Goal: Information Seeking & Learning: Learn about a topic

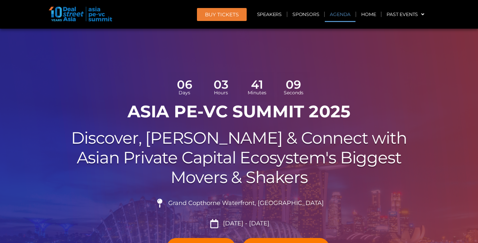
click at [340, 16] on link "Agenda" at bounding box center [340, 14] width 31 height 15
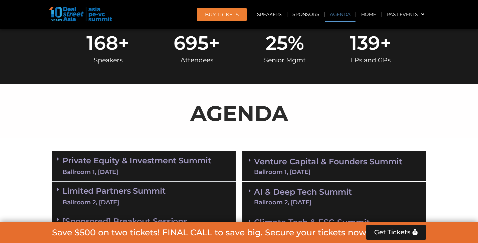
scroll to position [384, 0]
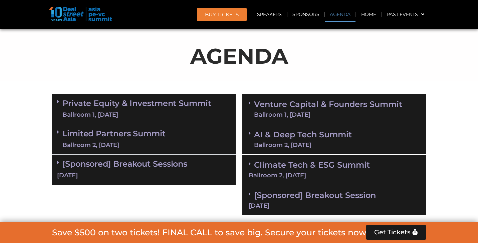
click at [193, 106] on link "Private Equity & Investment Summit Ballroom 1, [DATE]" at bounding box center [136, 109] width 149 height 20
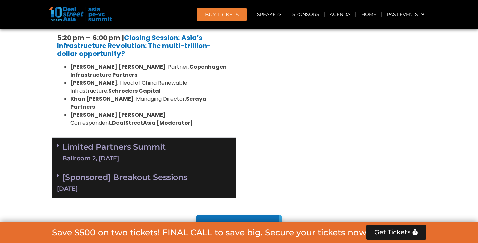
scroll to position [1337, 0]
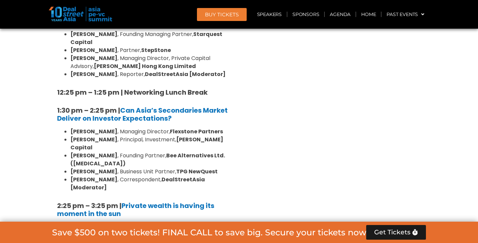
scroll to position [1824, 0]
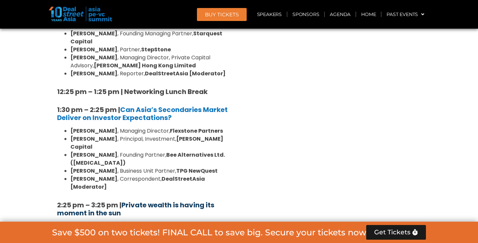
click at [106, 201] on b "Private wealth is having its moment in the sun" at bounding box center [135, 209] width 157 height 17
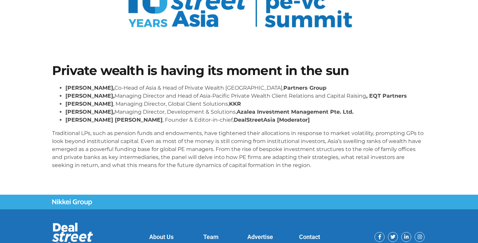
scroll to position [77, 0]
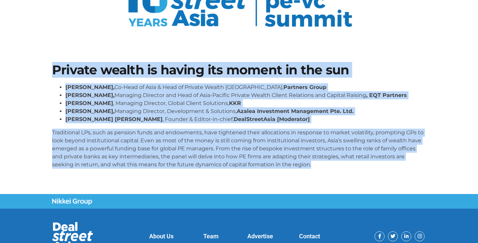
drag, startPoint x: 52, startPoint y: 69, endPoint x: 327, endPoint y: 164, distance: 290.7
click at [327, 164] on div "Private wealth is having its moment in the sun [PERSON_NAME], Co-Head of Asia &…" at bounding box center [239, 118] width 380 height 117
copy div "Loremip dolors am consec adi elitse do eiu tem Incid Utla, Et-Dolo ma Aliq & En…"
click at [326, 48] on section "Private wealth is having its moment in the sun [PERSON_NAME], Co-Head of Asia &…" at bounding box center [239, 119] width 478 height 150
drag, startPoint x: 53, startPoint y: 68, endPoint x: 317, endPoint y: 170, distance: 282.6
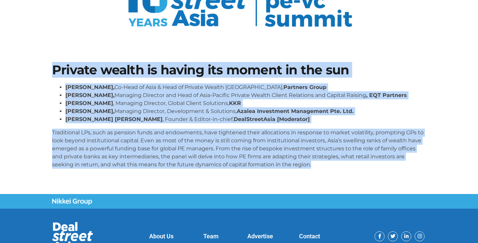
click at [317, 170] on div "Private wealth is having its moment in the sun [PERSON_NAME], Co-Head of Asia &…" at bounding box center [239, 118] width 380 height 117
copy div "Loremip dolors am consec adi elitse do eiu tem Incid Utla, Et-Dolo ma Aliq & En…"
